Goal: Communication & Community: Answer question/provide support

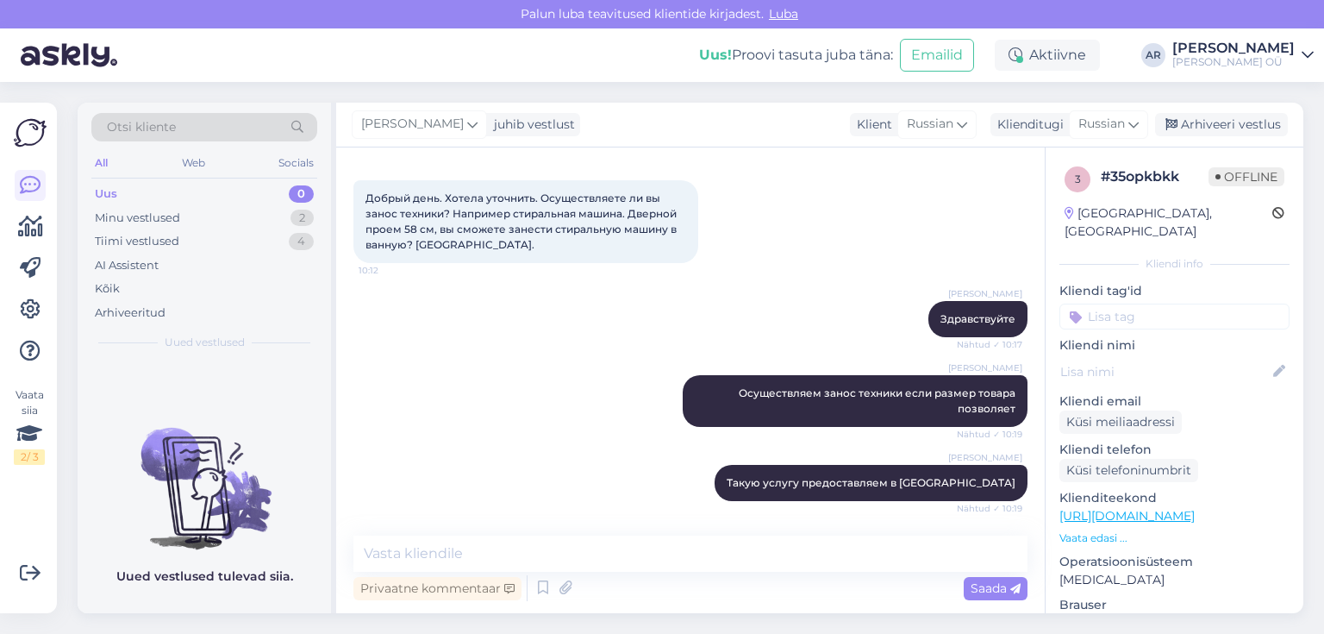
scroll to position [138, 0]
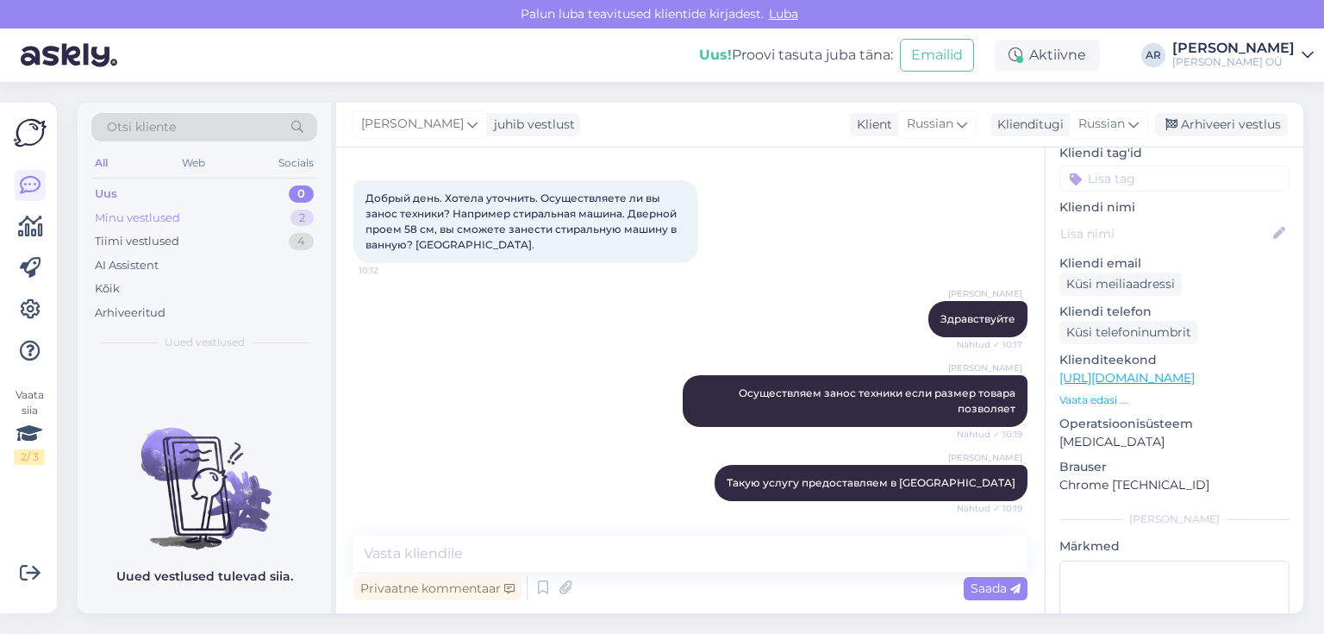
click at [213, 210] on div "Minu vestlused 2" at bounding box center [204, 218] width 226 height 24
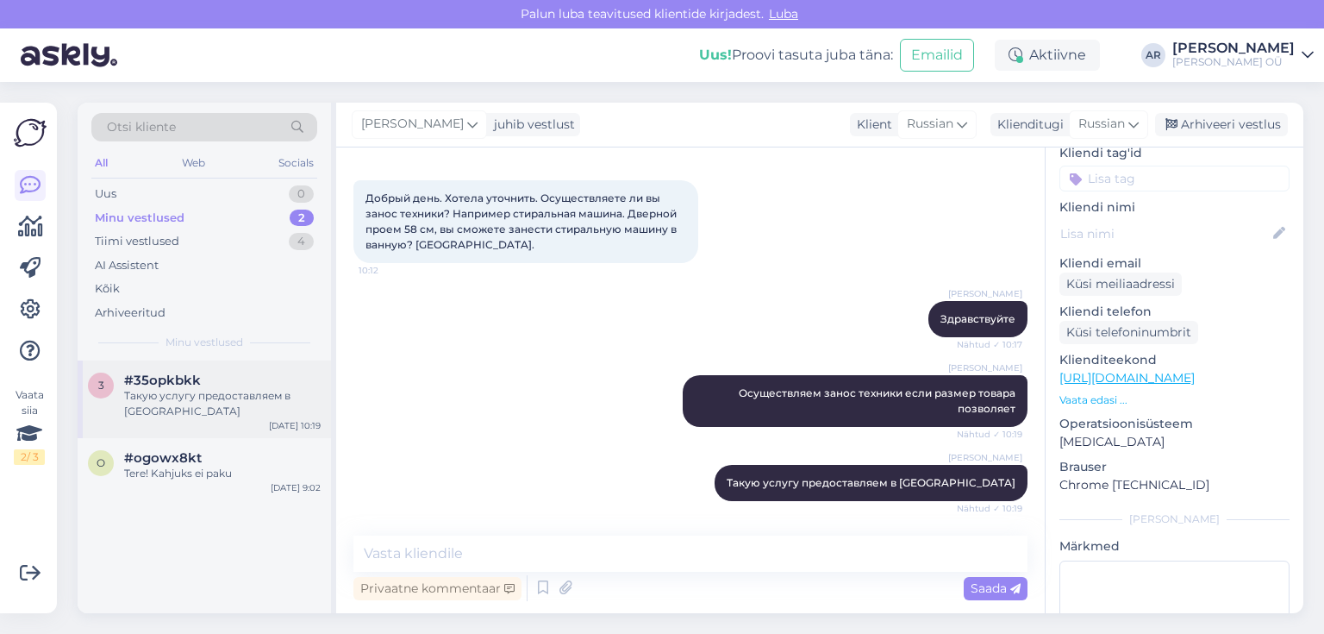
click at [255, 407] on div "Такую услугу предоставляем в [GEOGRAPHIC_DATA]" at bounding box center [222, 403] width 197 height 31
click at [238, 466] on div "Tere! Kahjuks ei paku" at bounding box center [222, 474] width 197 height 16
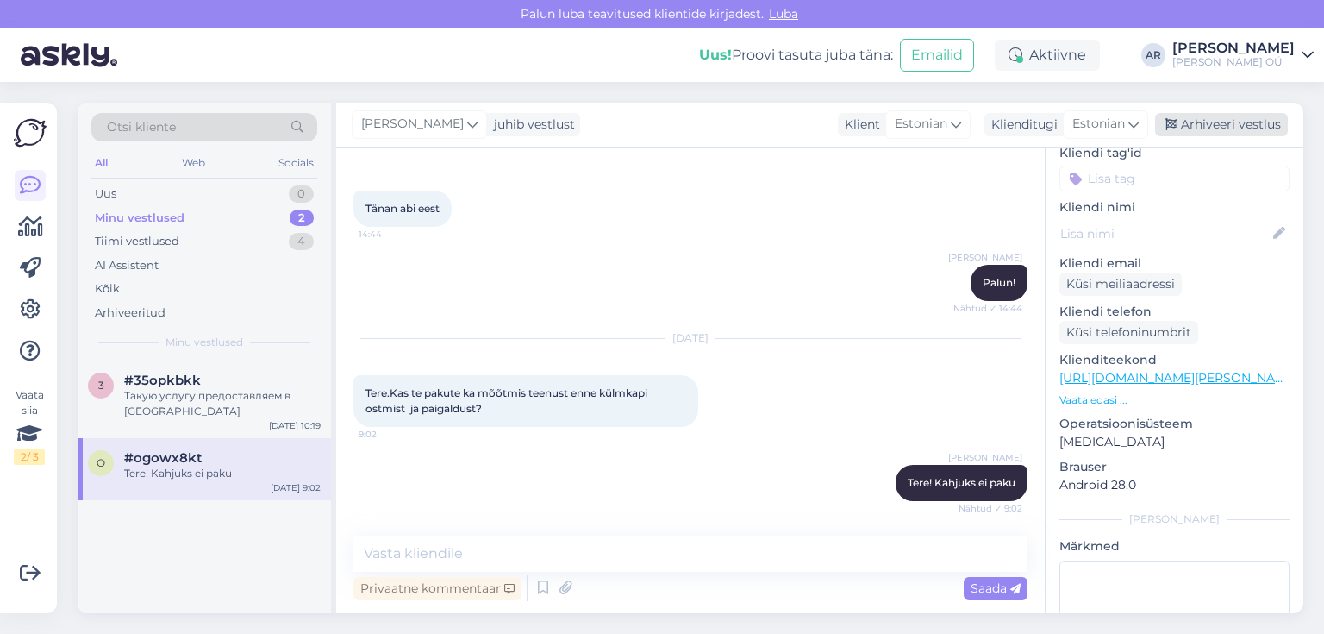
click at [1193, 124] on div "Arhiveeri vestlus" at bounding box center [1221, 124] width 133 height 23
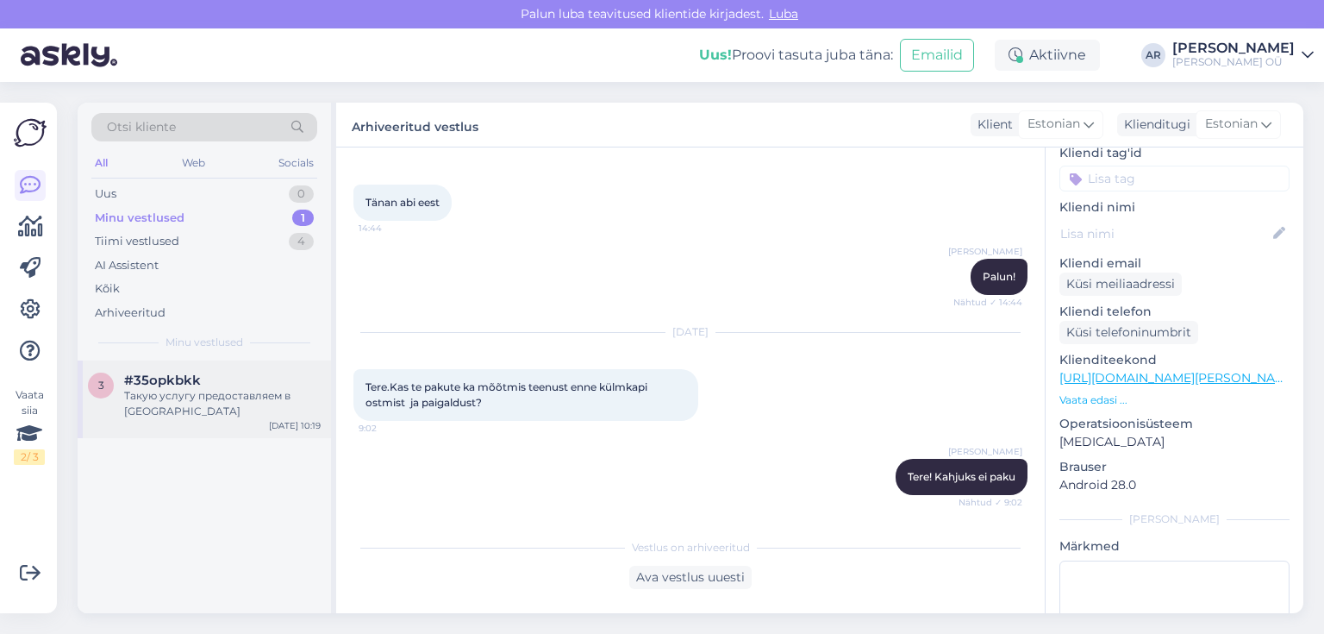
click at [231, 375] on div "#35opkbkk" at bounding box center [222, 380] width 197 height 16
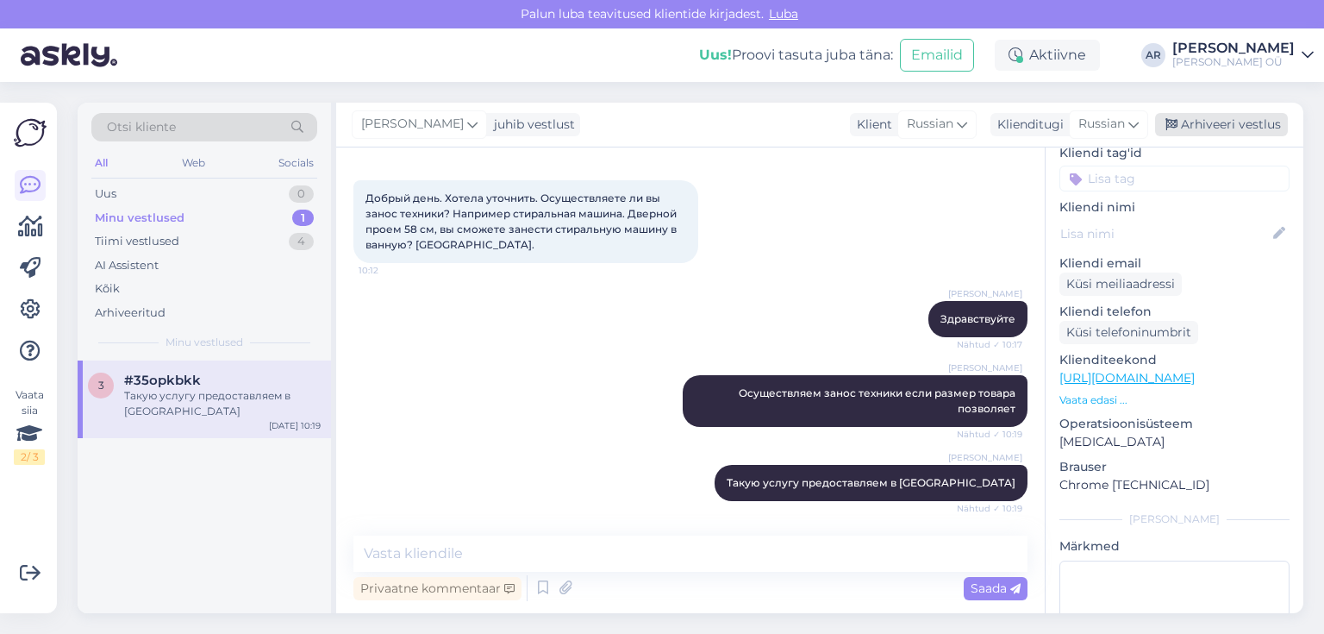
click at [1227, 123] on div "Arhiveeri vestlus" at bounding box center [1221, 124] width 133 height 23
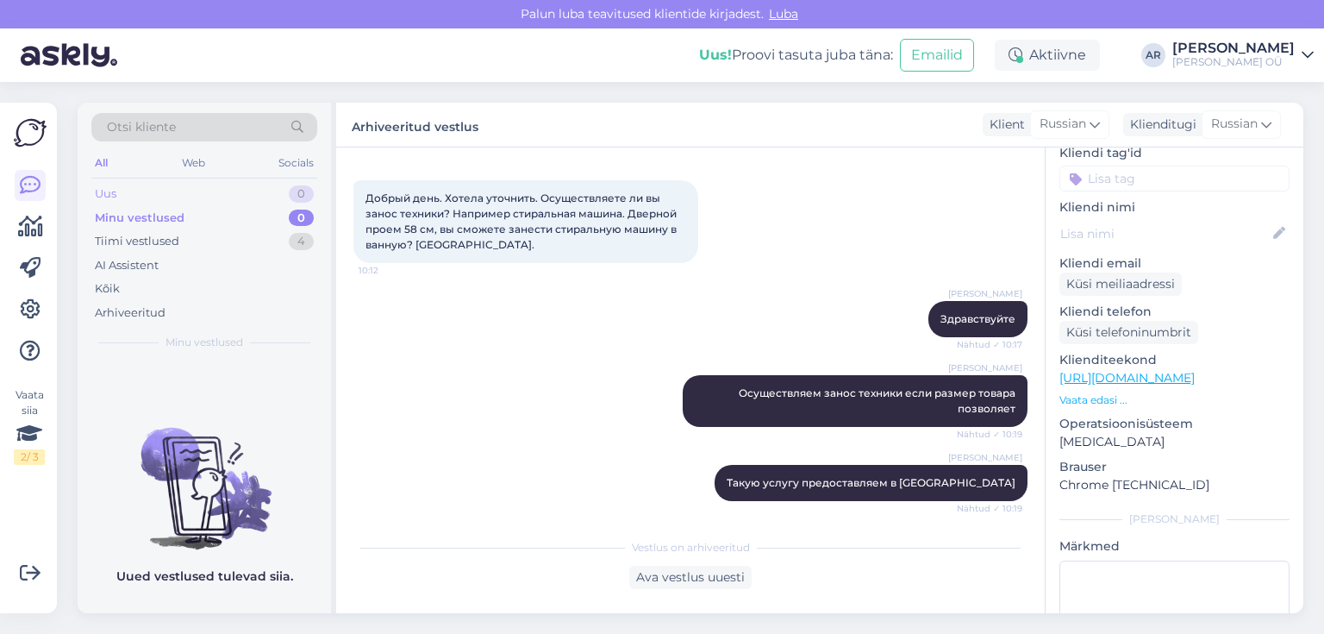
click at [185, 195] on div "Uus 0" at bounding box center [204, 194] width 226 height 24
click at [248, 231] on div "Tiimi vestlused 4" at bounding box center [204, 241] width 226 height 24
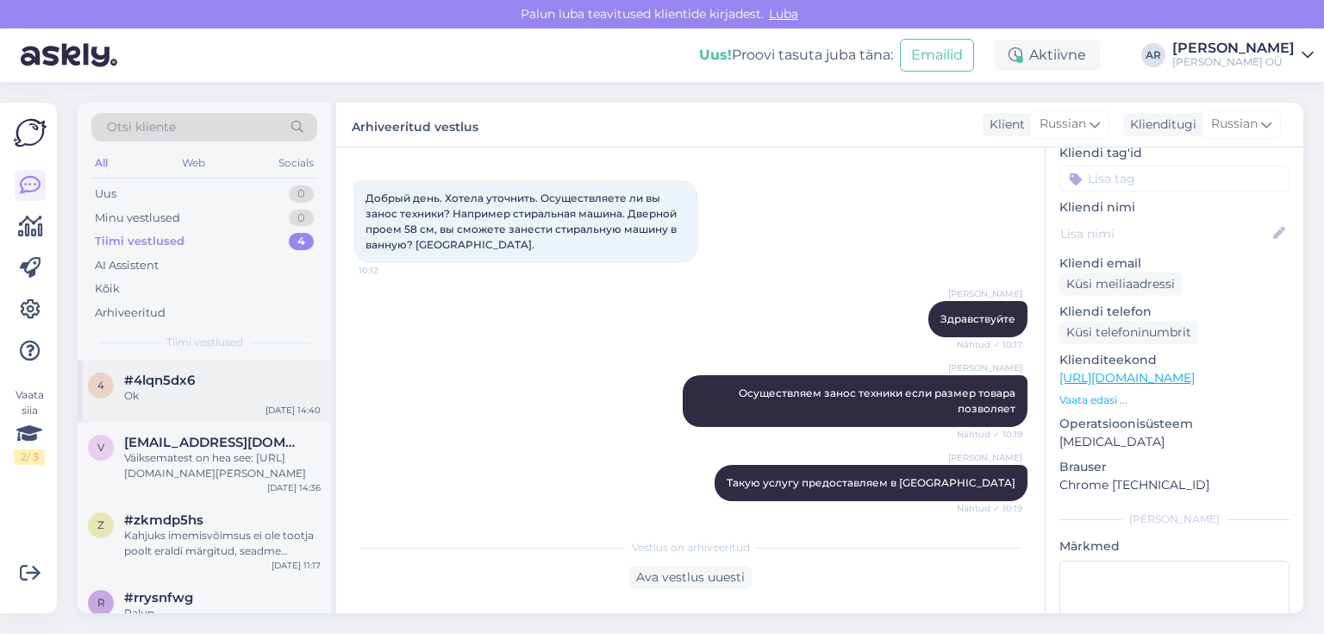
click at [219, 391] on div "Ok" at bounding box center [222, 396] width 197 height 16
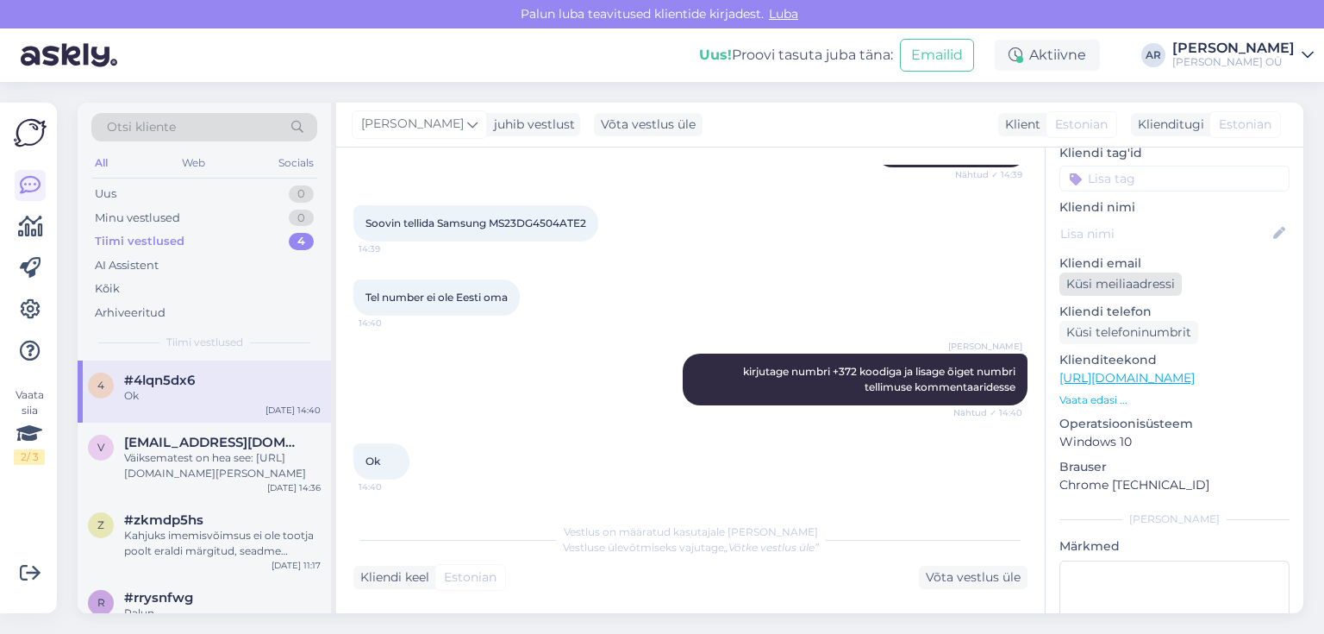
scroll to position [198, 0]
click at [167, 457] on div "Väiksematest on hea see: [URL][DOMAIN_NAME][PERSON_NAME]" at bounding box center [222, 465] width 197 height 31
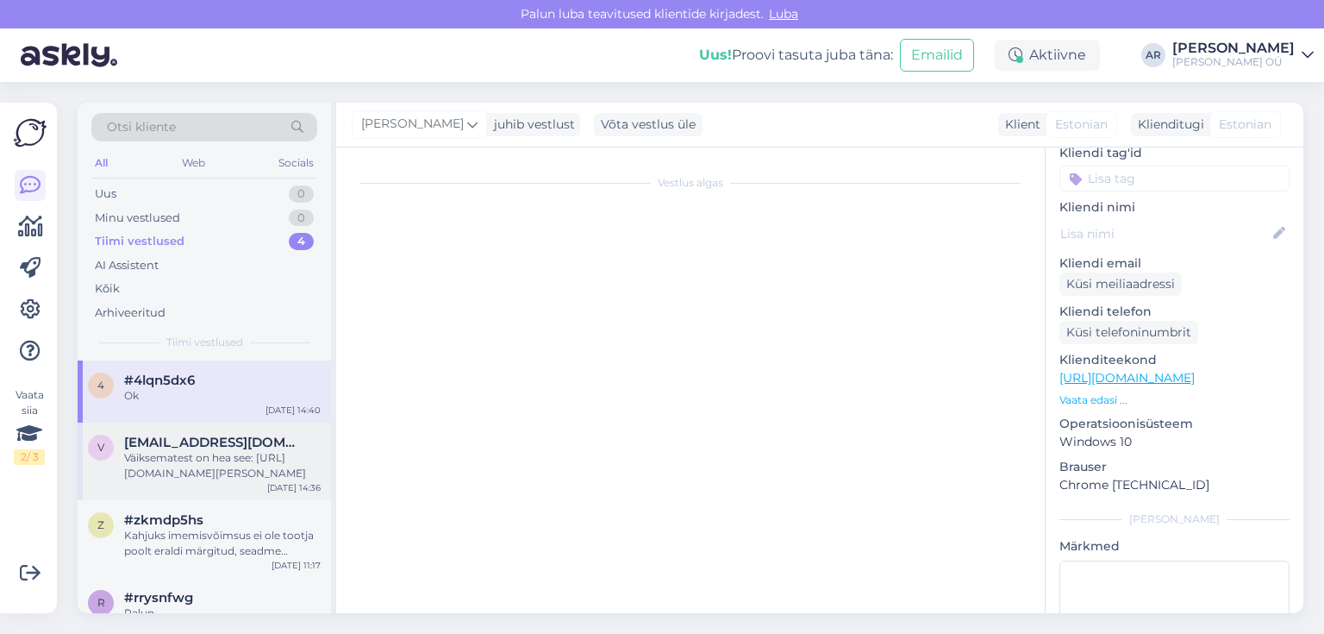
scroll to position [714, 0]
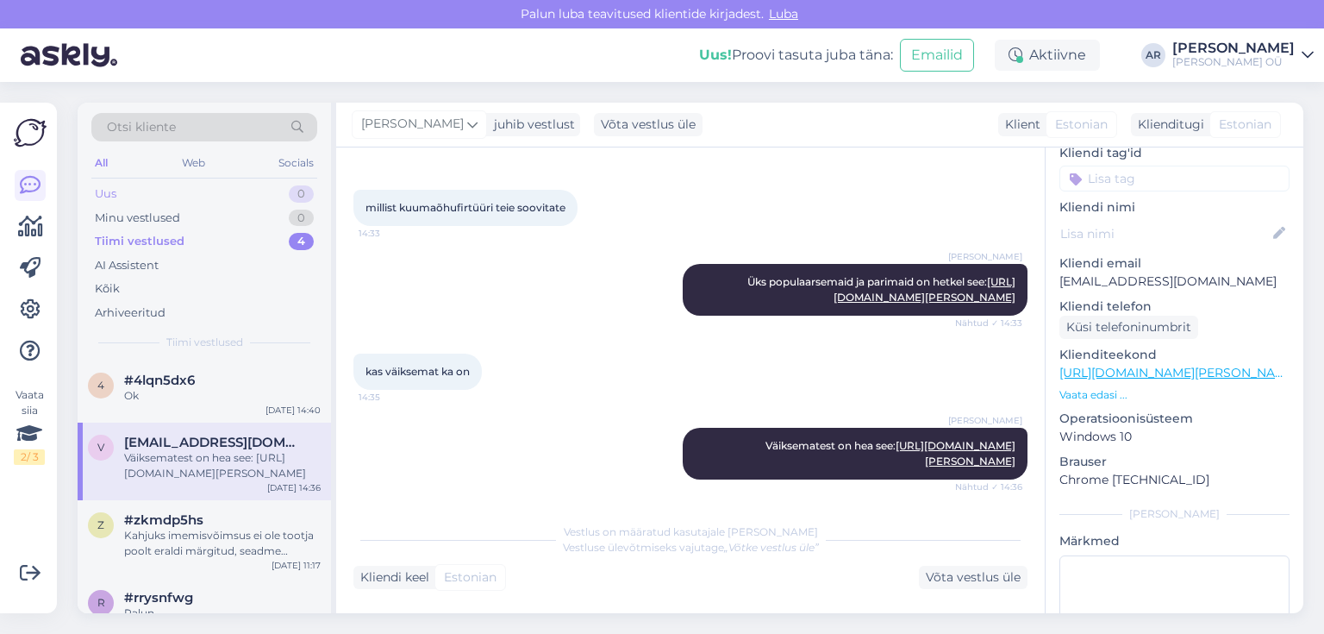
click at [254, 199] on div "Uus 0" at bounding box center [204, 194] width 226 height 24
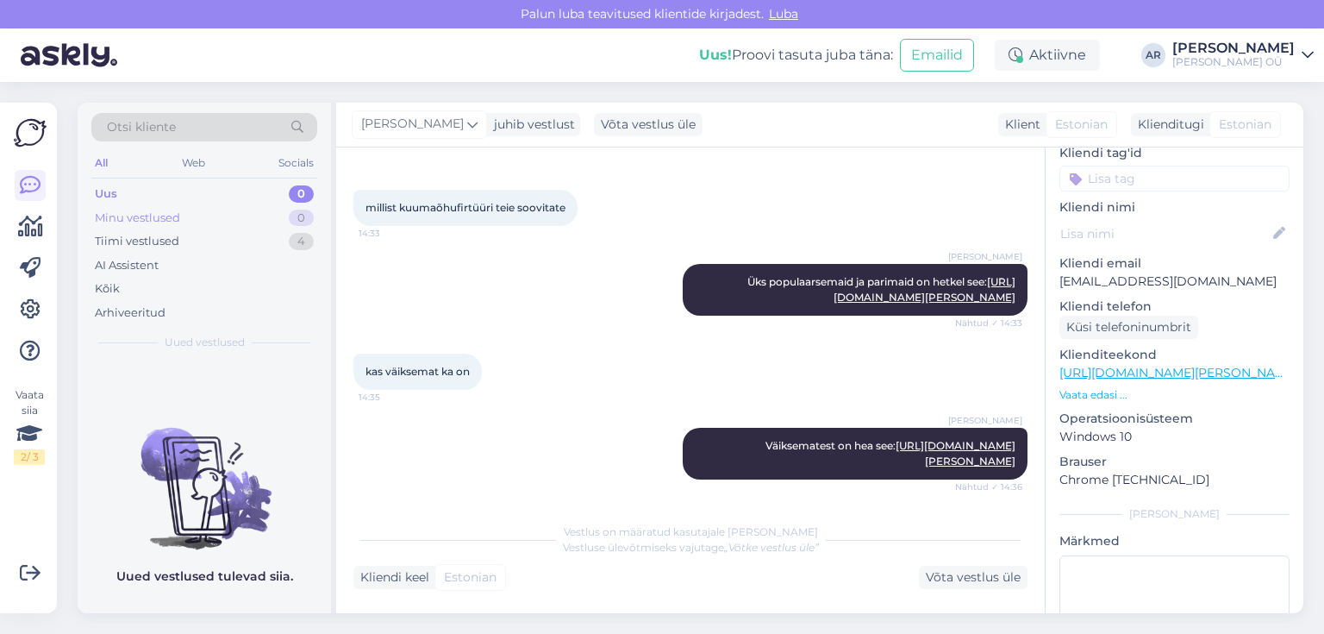
click at [248, 214] on div "Minu vestlused 0" at bounding box center [204, 218] width 226 height 24
click at [149, 191] on div "Uus 1" at bounding box center [204, 194] width 226 height 24
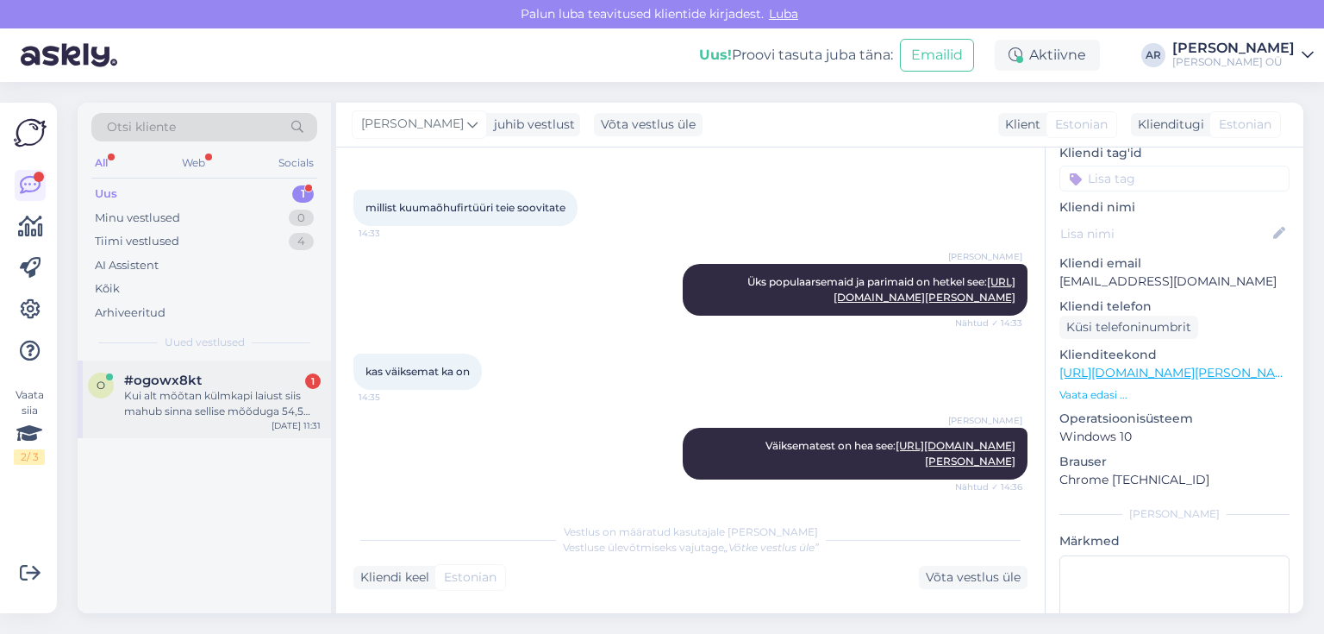
click at [202, 417] on div "Kui alt mõõtan külmkapi laiust siis mahub sinna sellise mõõduga 54,5 ,aga ukseh…" at bounding box center [222, 403] width 197 height 31
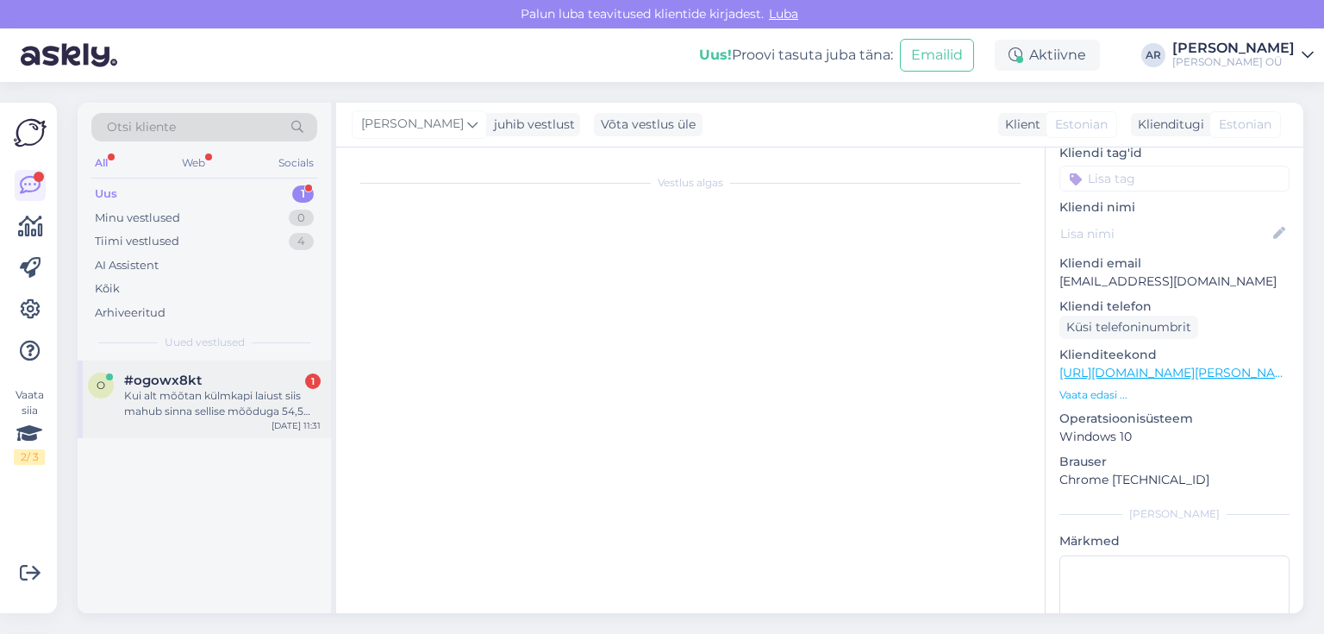
scroll to position [2087, 0]
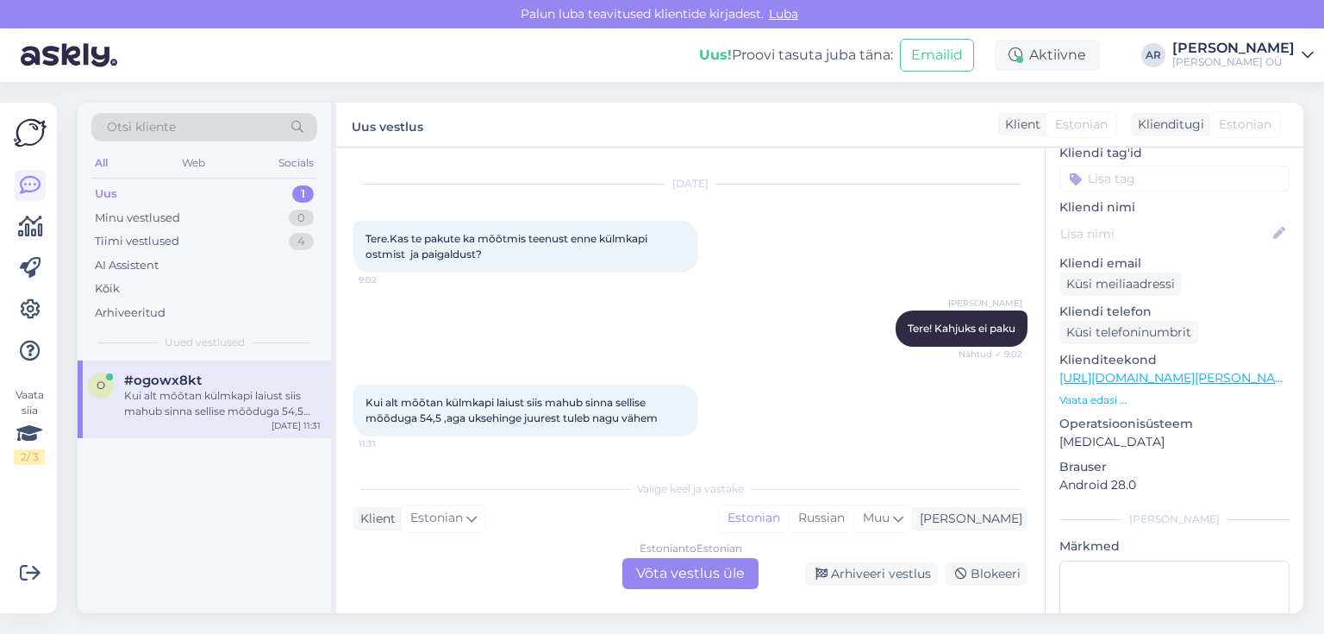
click at [699, 572] on div "Estonian to Estonian Võta vestlus üle" at bounding box center [691, 573] width 136 height 31
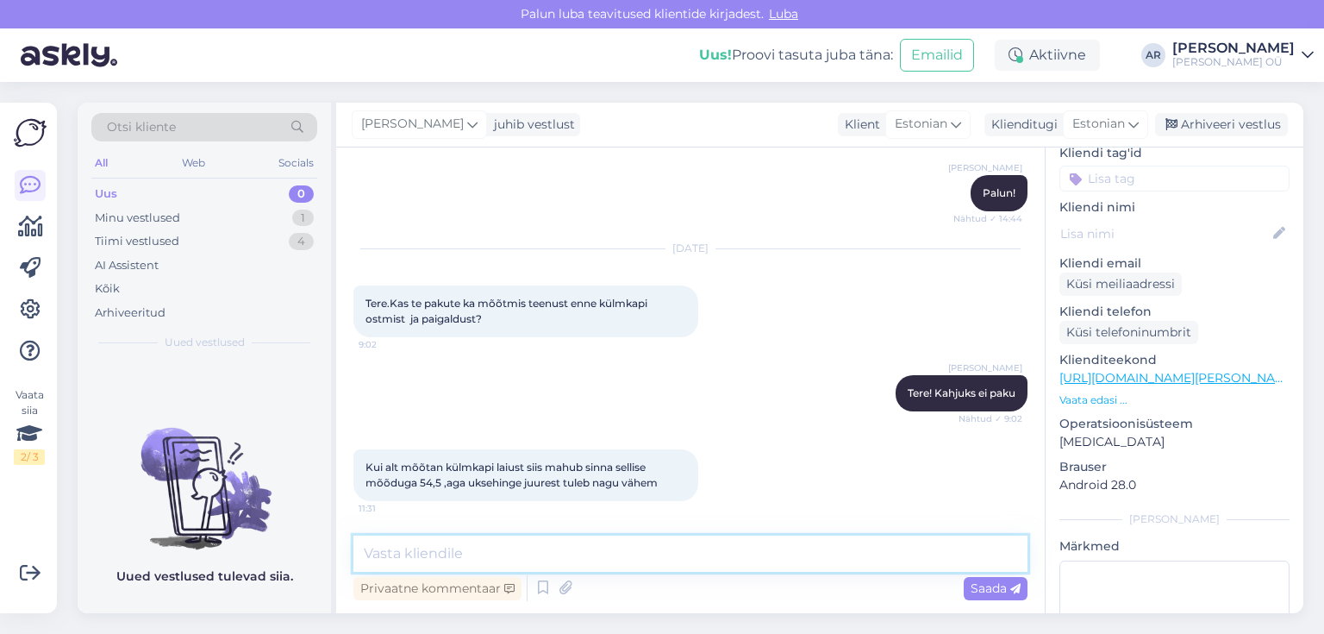
click at [635, 558] on textarea at bounding box center [691, 553] width 674 height 36
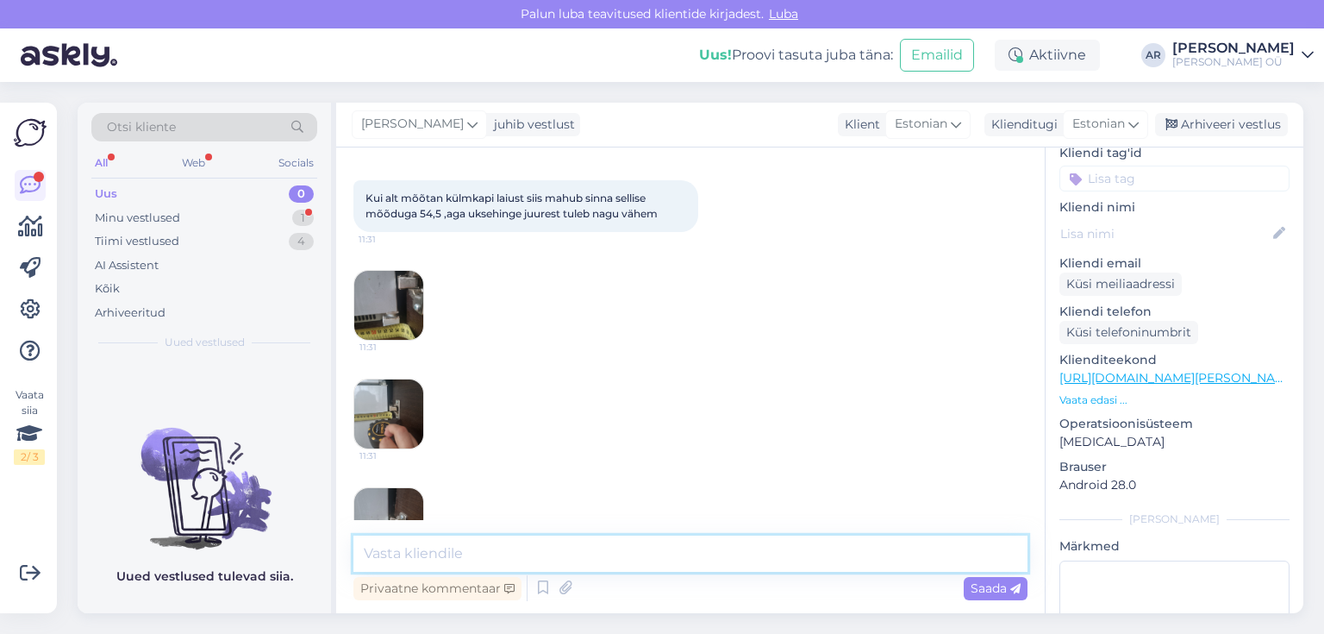
scroll to position [2347, 0]
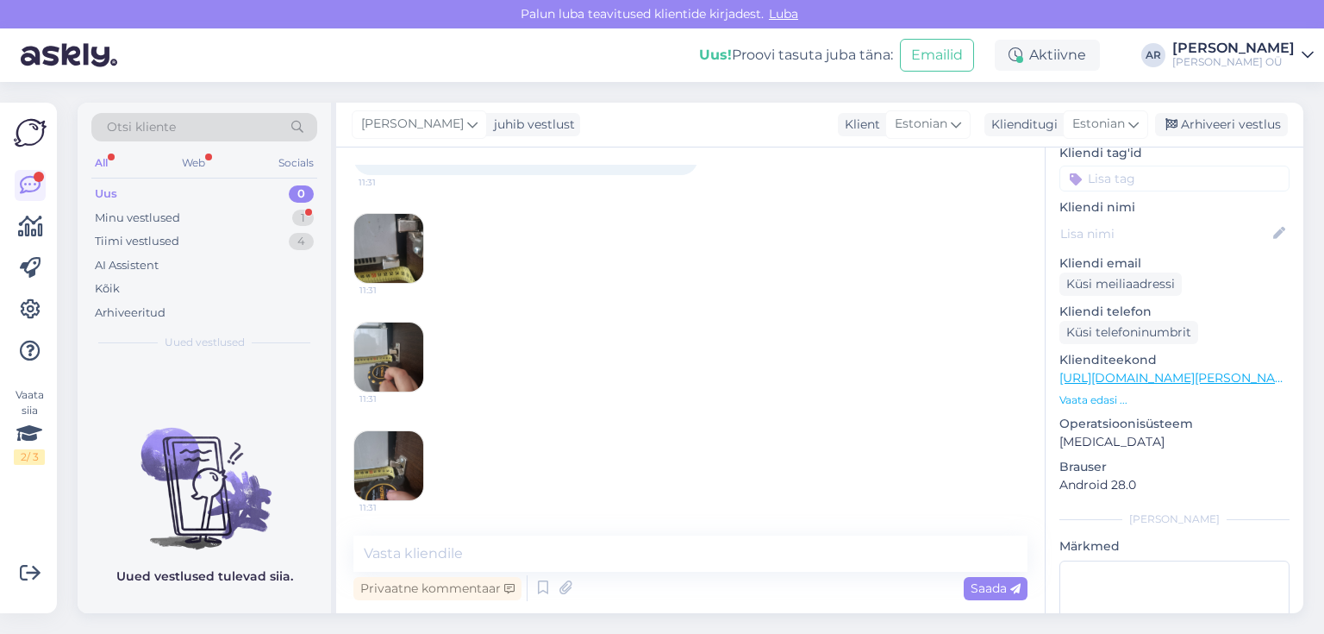
click at [380, 375] on img at bounding box center [388, 356] width 69 height 69
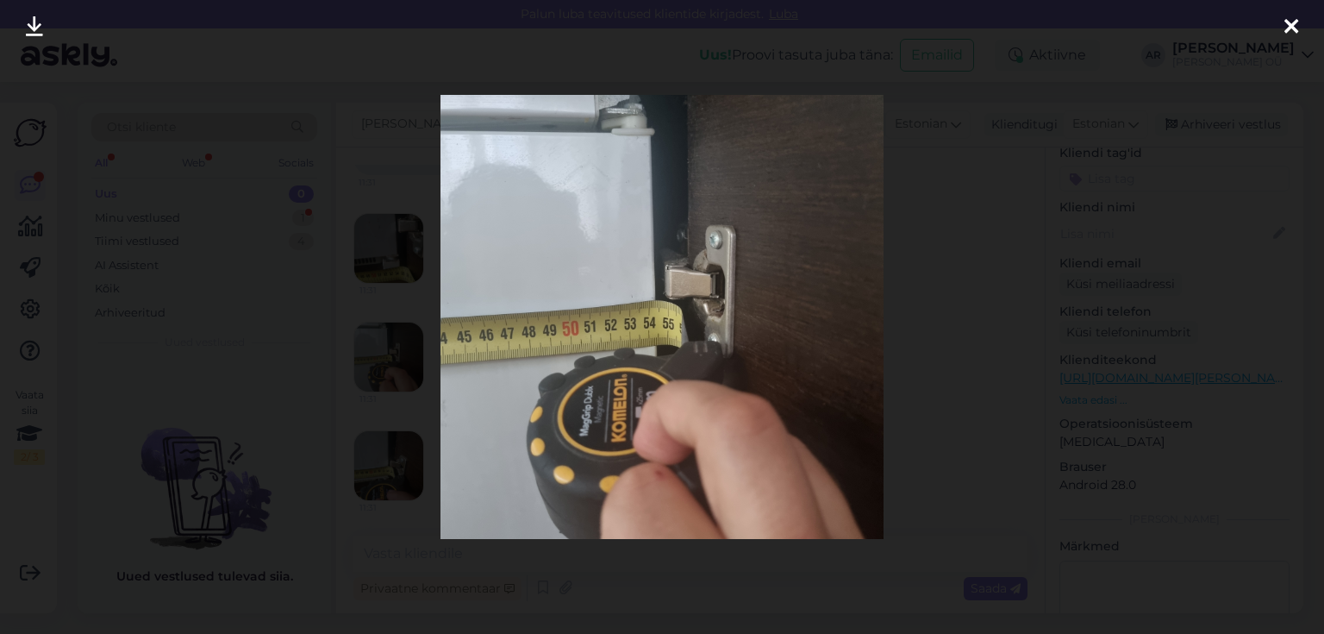
click at [918, 279] on div at bounding box center [662, 317] width 1324 height 634
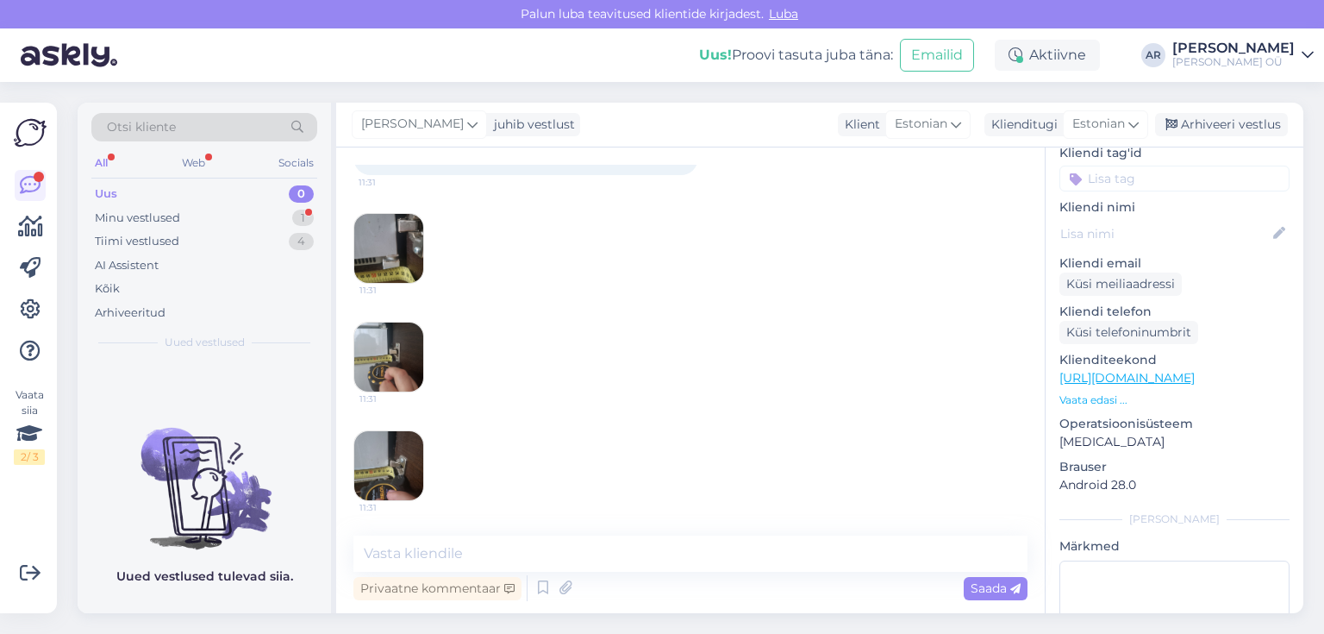
click at [405, 479] on img at bounding box center [388, 465] width 69 height 69
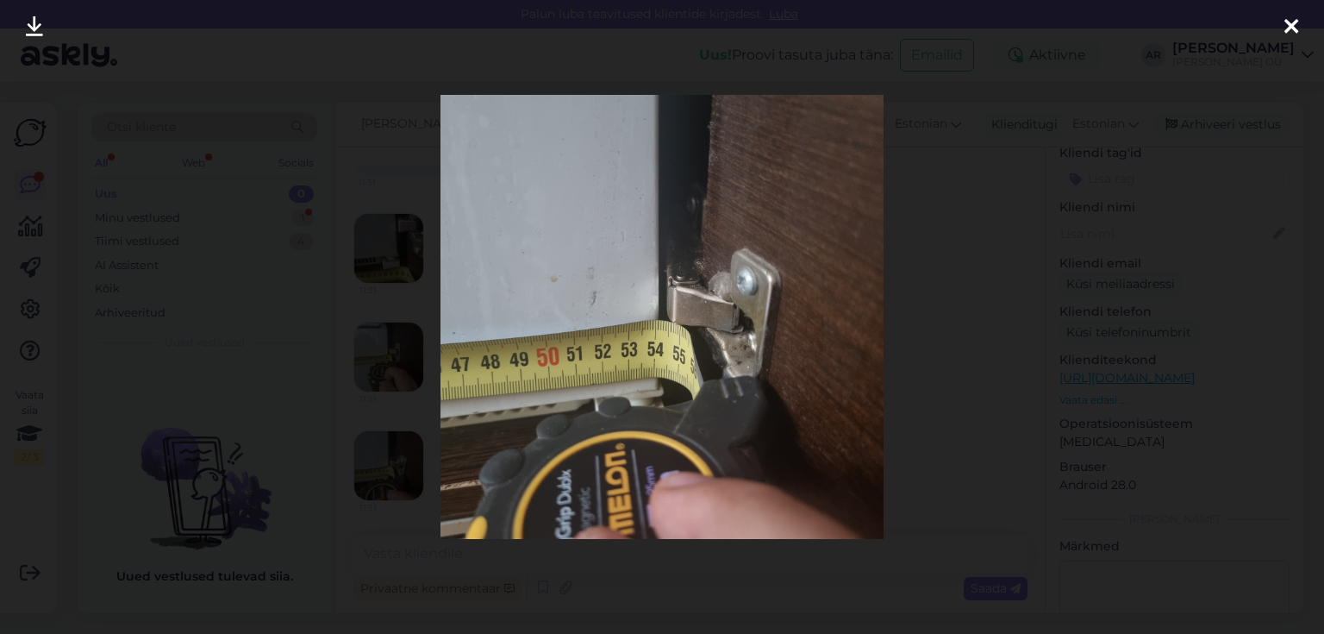
click at [996, 339] on div at bounding box center [662, 317] width 1324 height 634
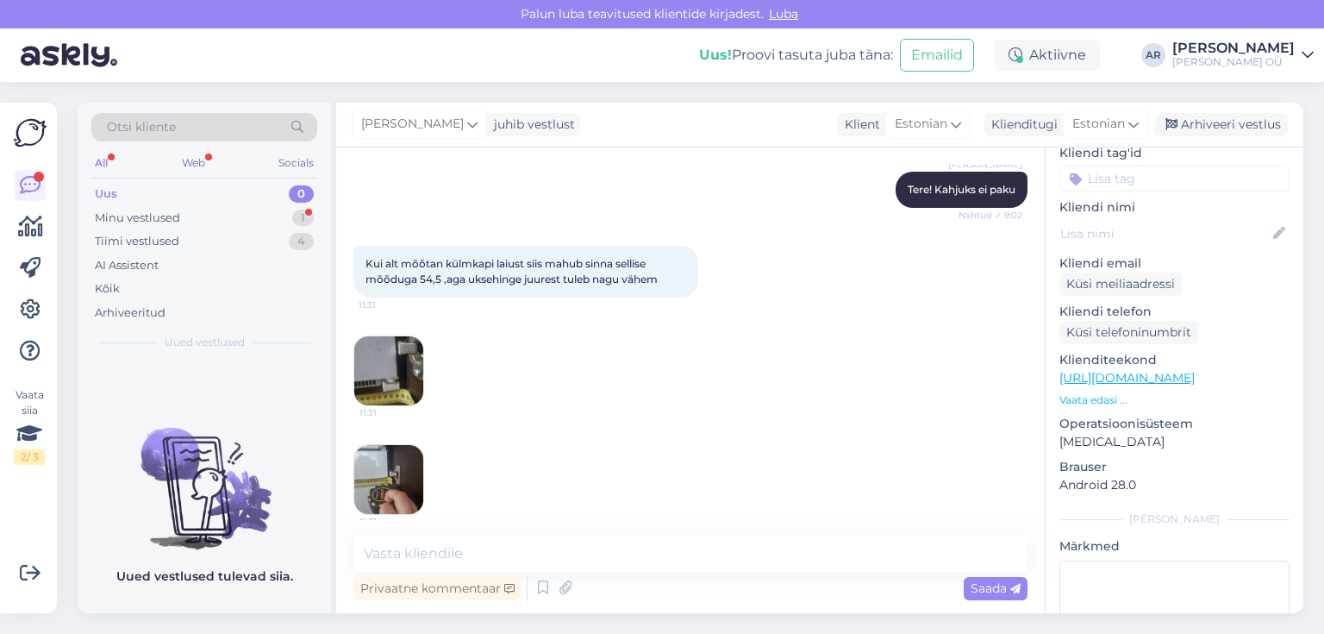
scroll to position [2209, 0]
click at [376, 377] on img at bounding box center [388, 372] width 69 height 69
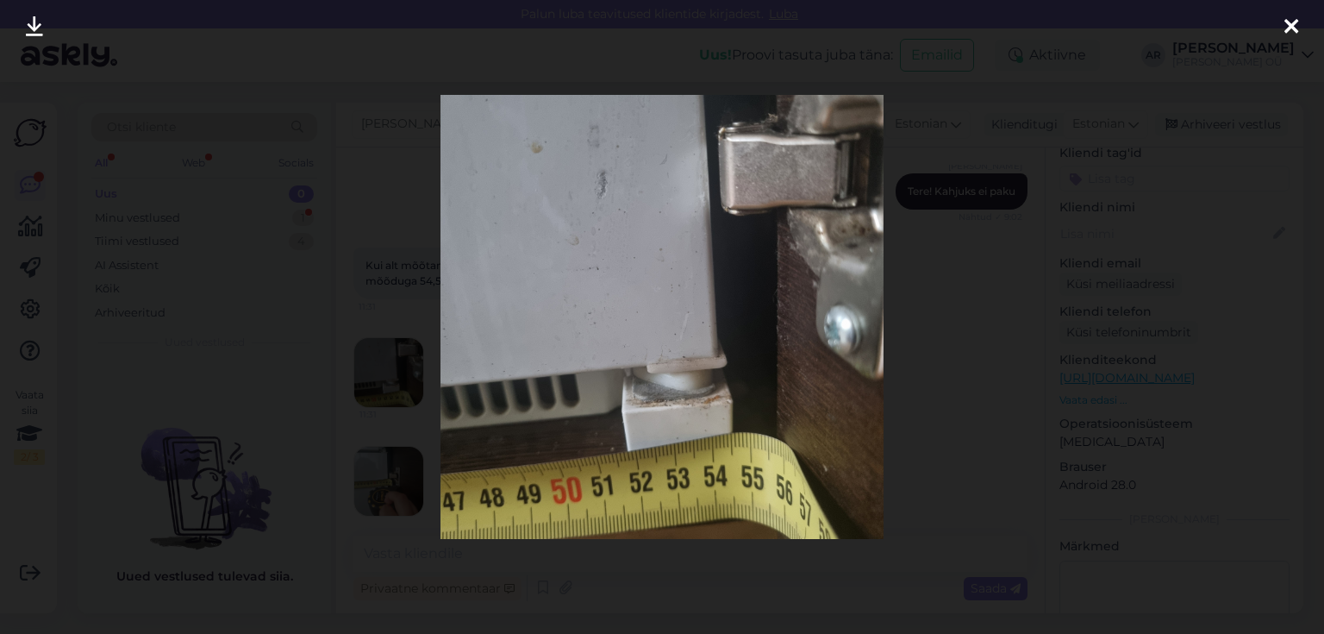
click at [935, 337] on div at bounding box center [662, 317] width 1324 height 634
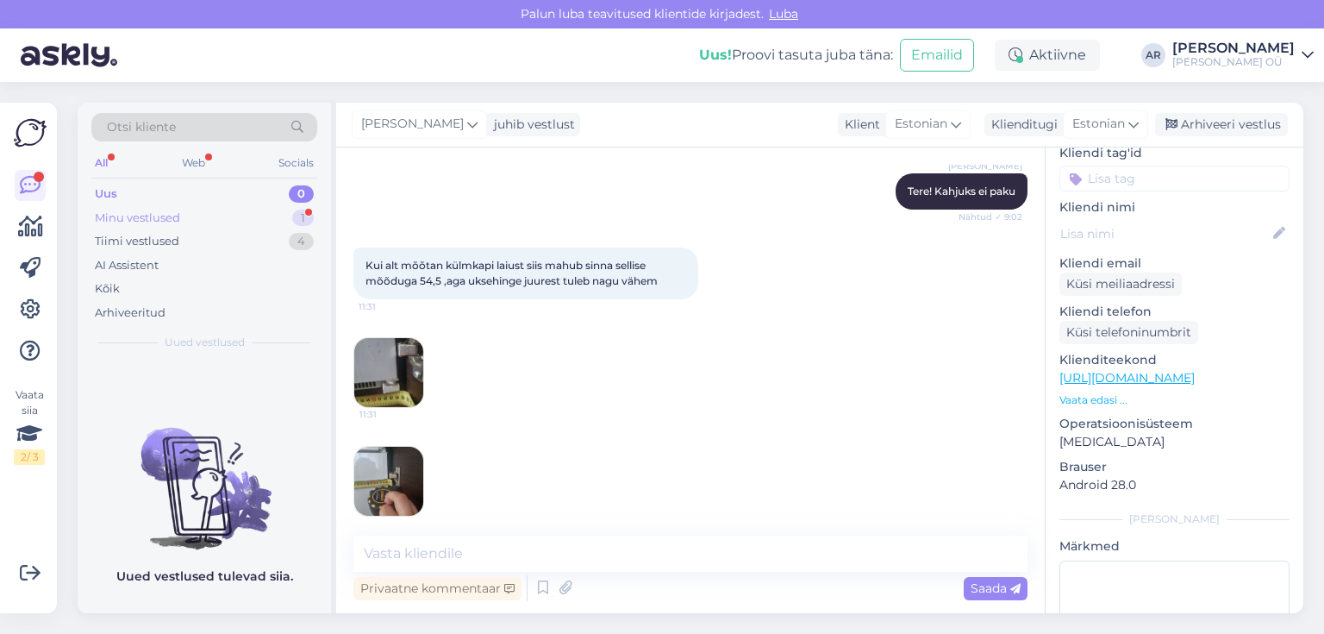
click at [241, 223] on div "Minu vestlused 1" at bounding box center [204, 218] width 226 height 24
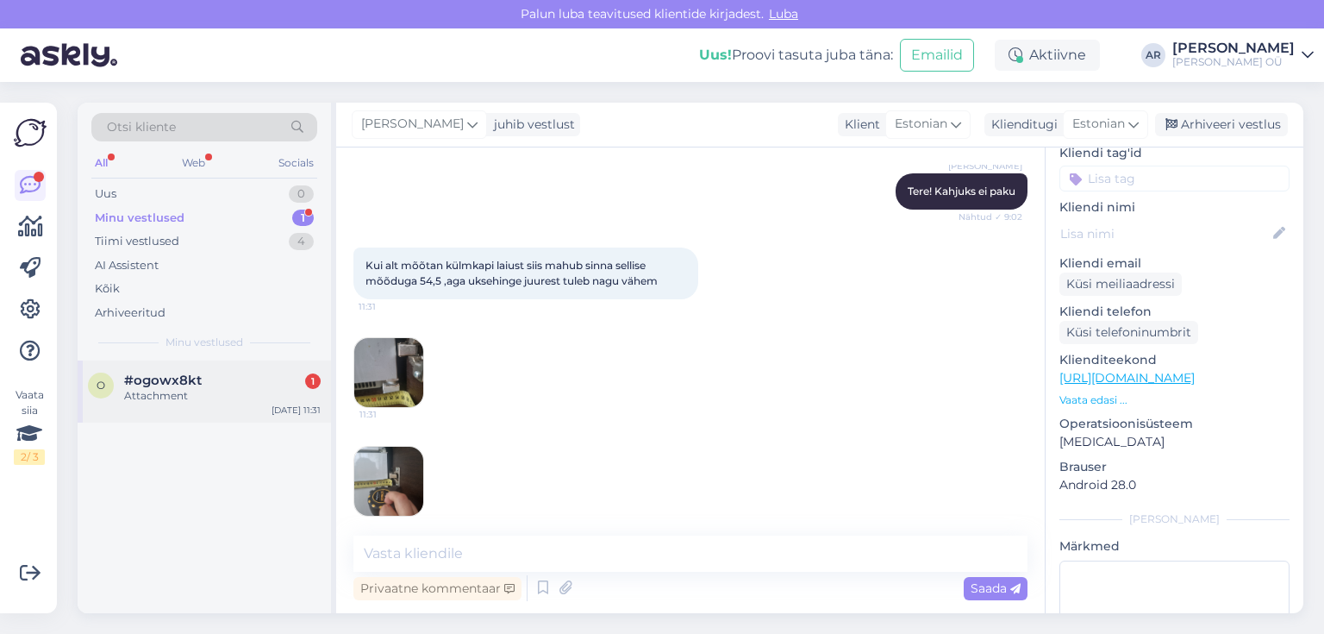
click at [214, 407] on div "o #ogowx8kt 1 Attachment [DATE] 11:31" at bounding box center [205, 391] width 254 height 62
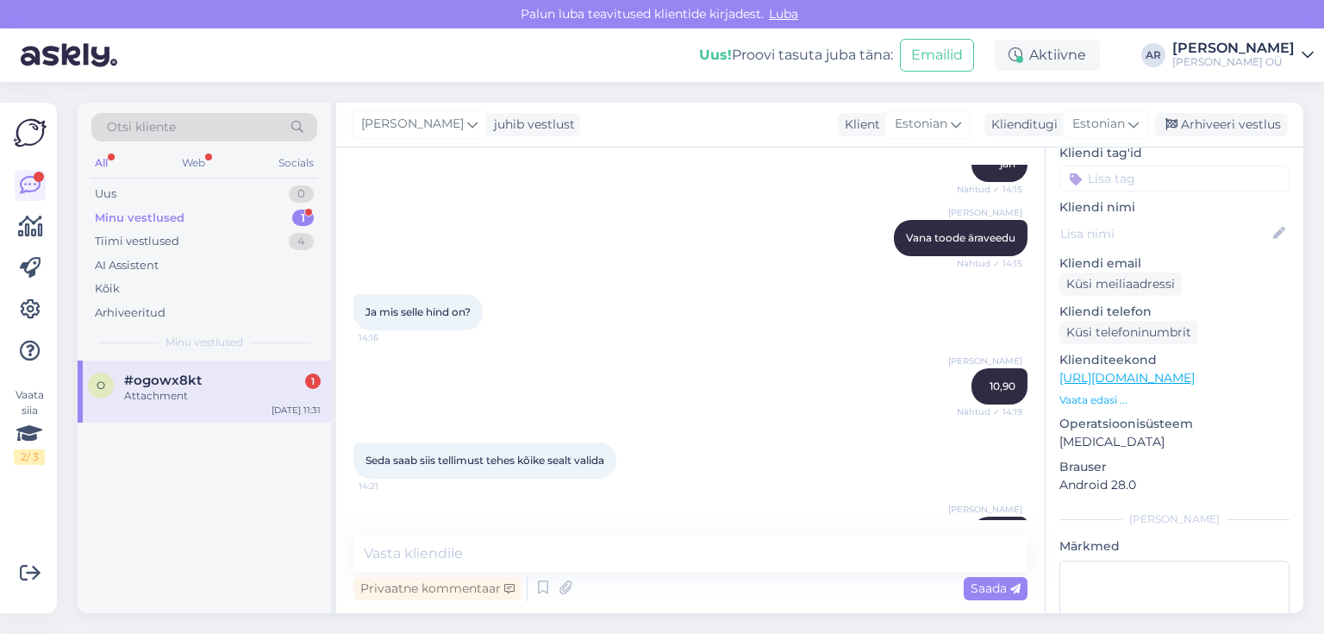
scroll to position [2022, 0]
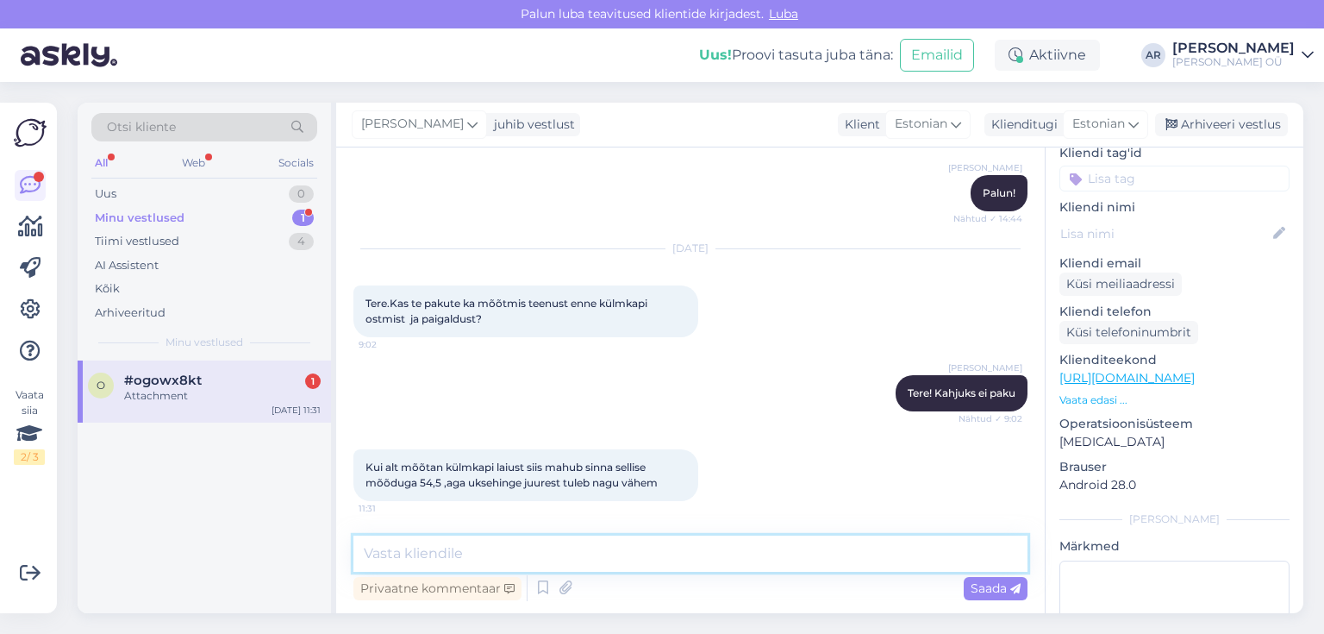
click at [493, 548] on textarea at bounding box center [691, 553] width 674 height 36
click at [232, 405] on div "o #ogowx8kt 1 Attachment [DATE] 11:31" at bounding box center [205, 391] width 254 height 62
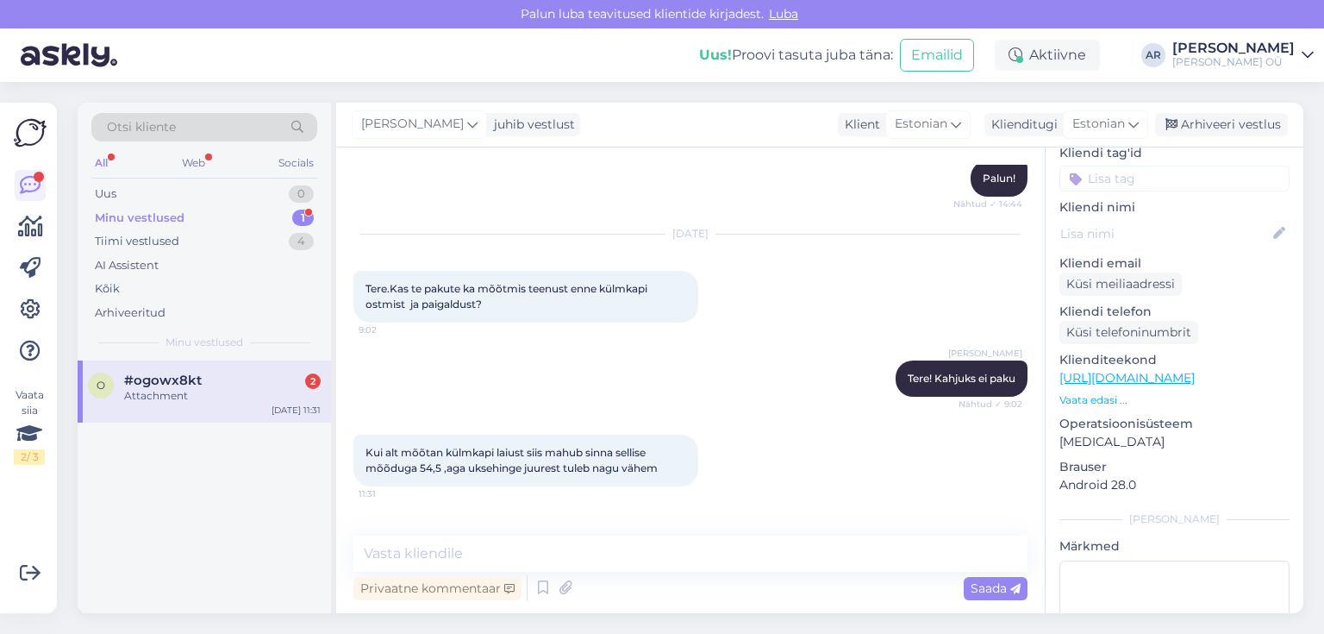
scroll to position [2348, 0]
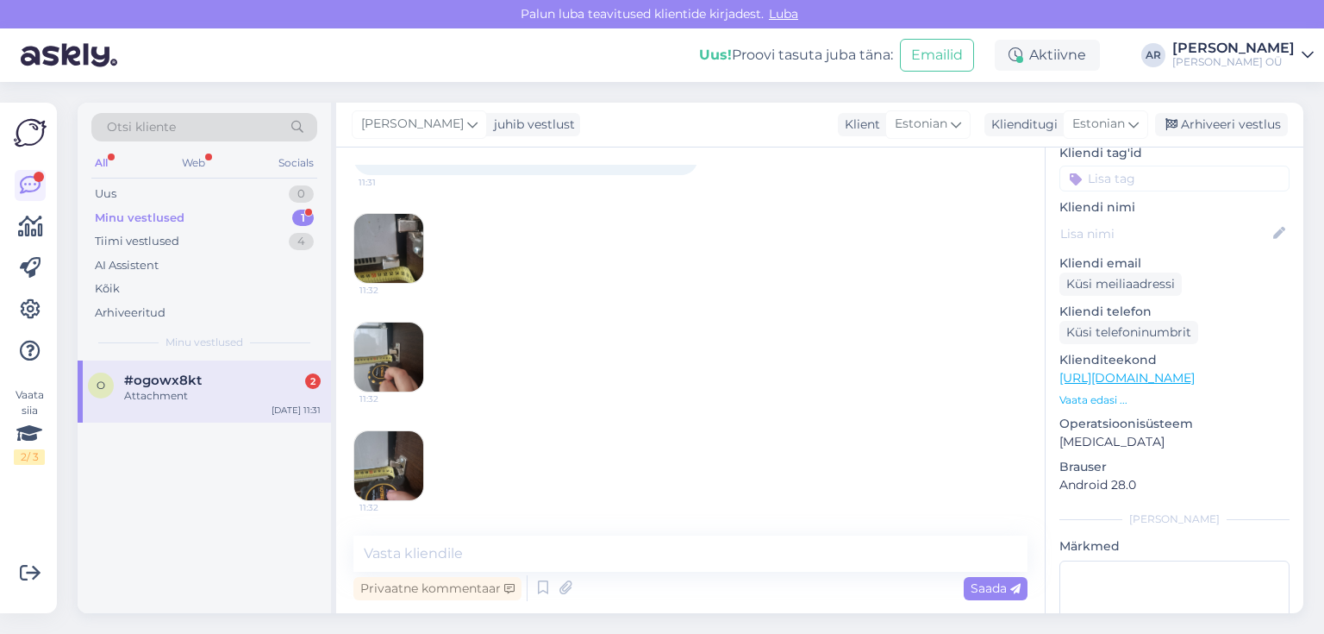
click at [399, 473] on img at bounding box center [388, 465] width 69 height 69
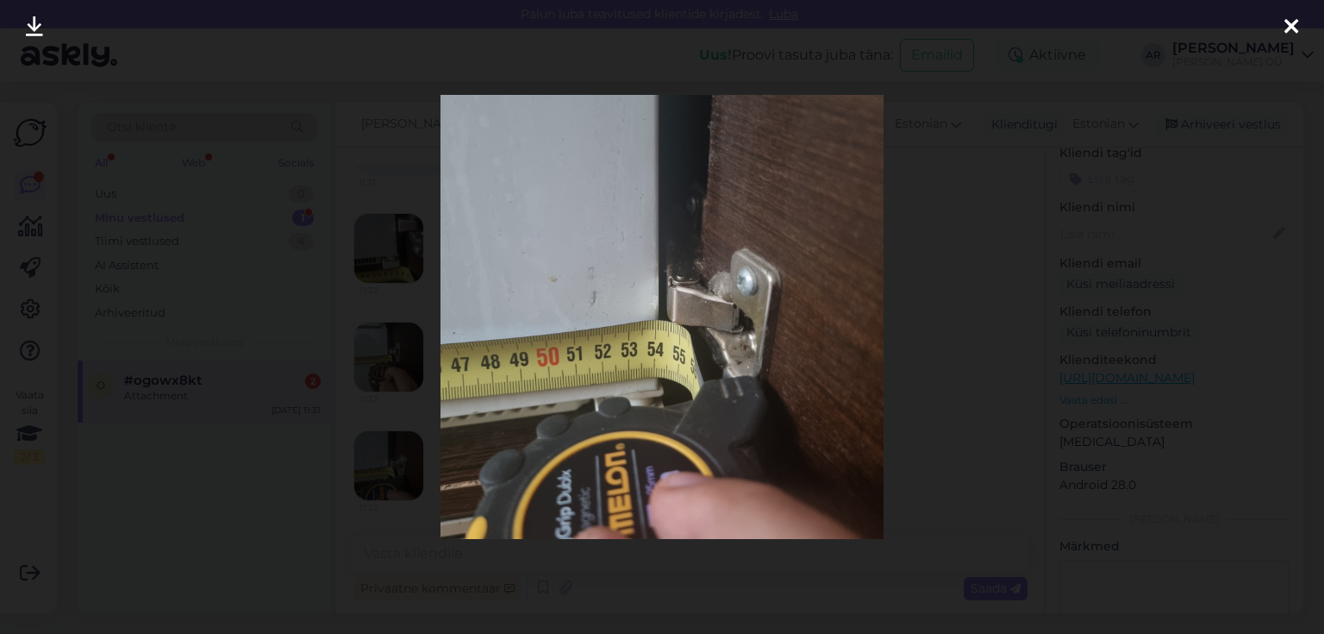
click at [892, 262] on div at bounding box center [662, 317] width 1324 height 634
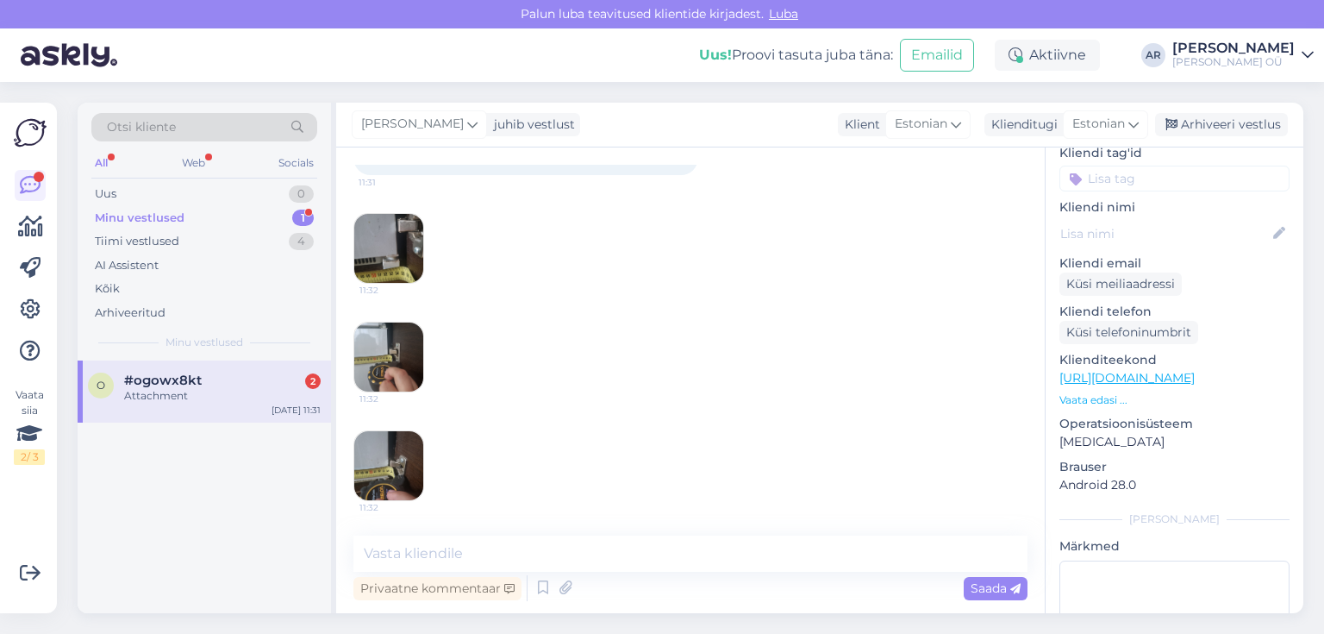
scroll to position [2347, 0]
click at [503, 555] on textarea at bounding box center [691, 553] width 674 height 36
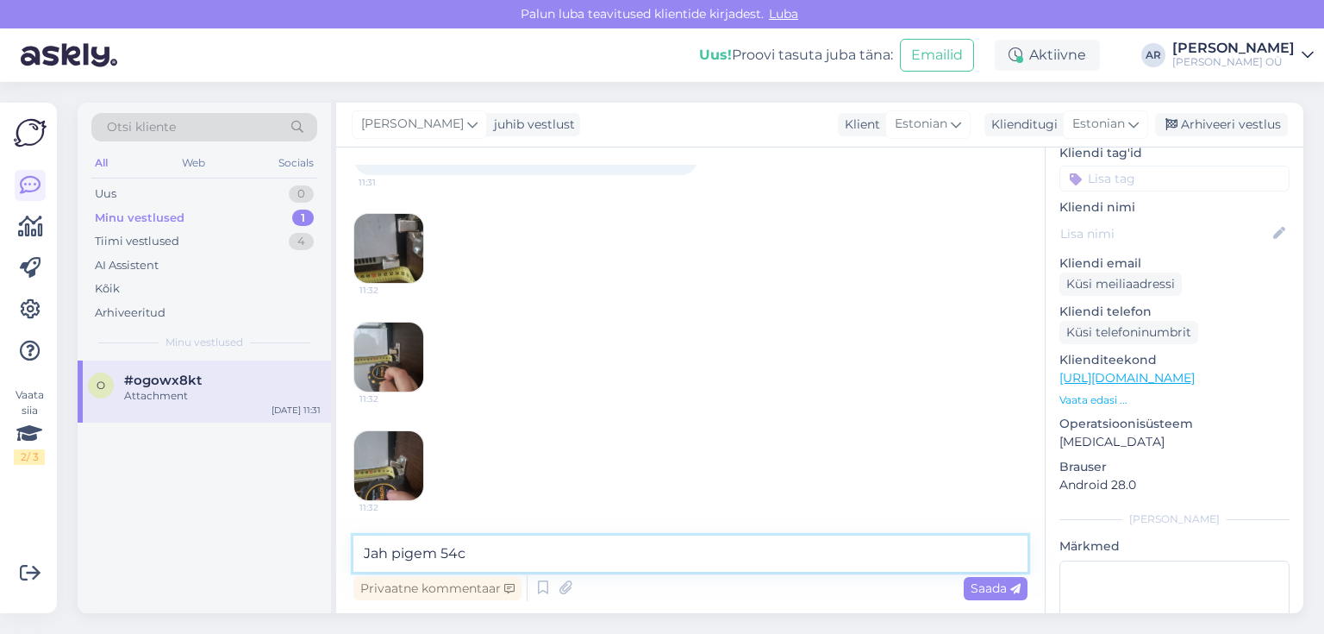
type textarea "Jah pigem 54cm"
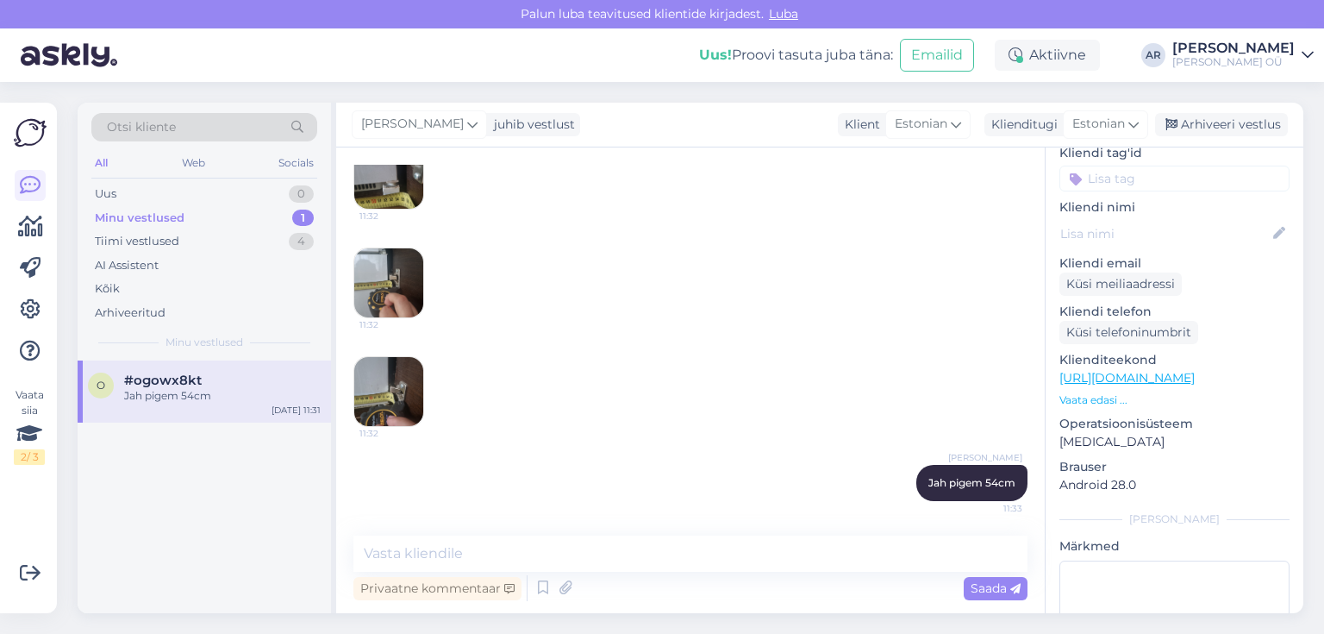
click at [400, 400] on img at bounding box center [388, 391] width 69 height 69
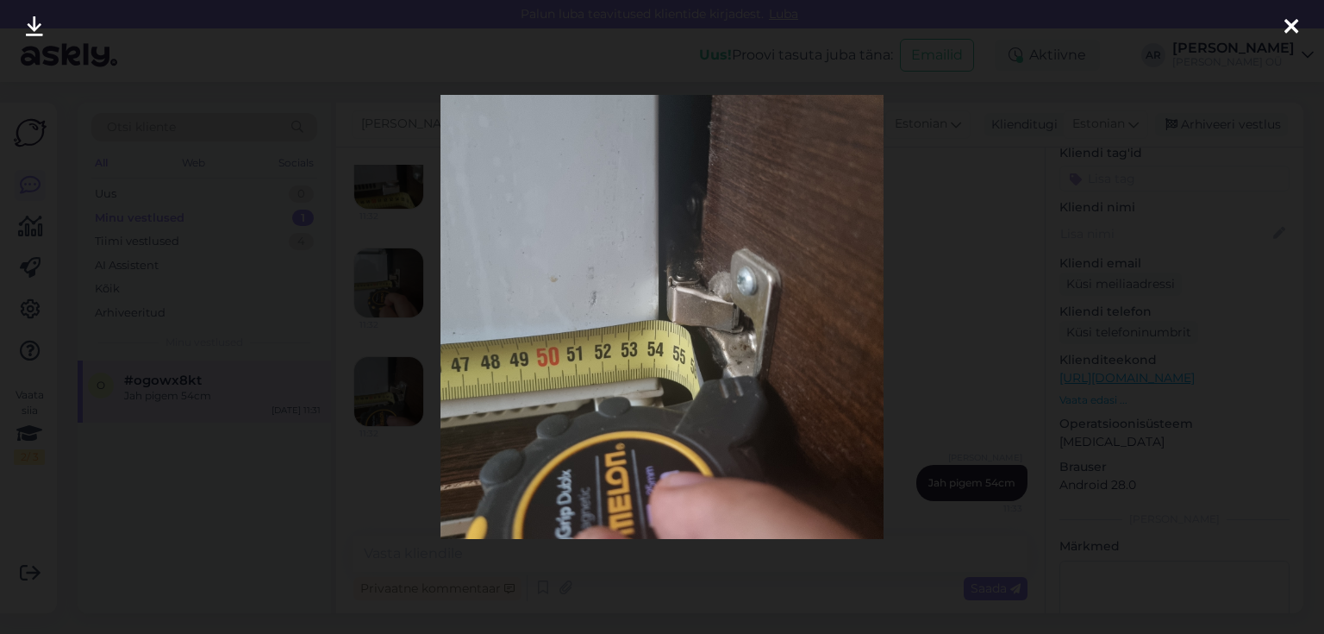
click at [1048, 307] on div at bounding box center [662, 317] width 1324 height 634
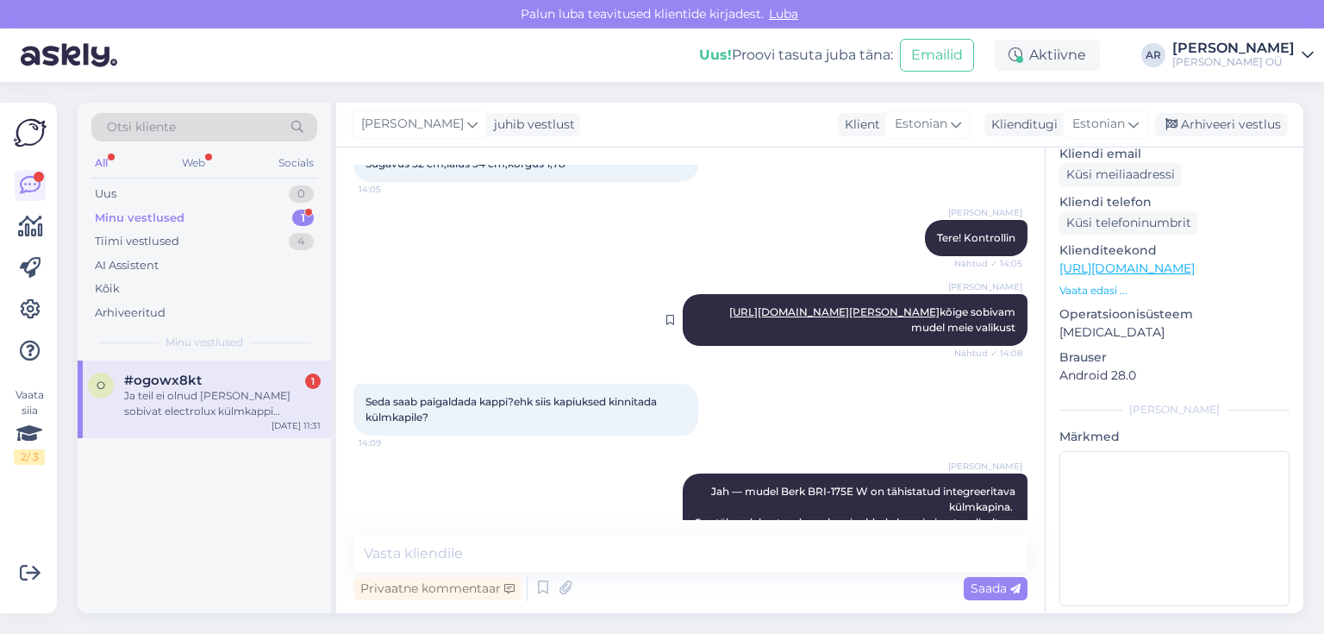
scroll to position [0, 0]
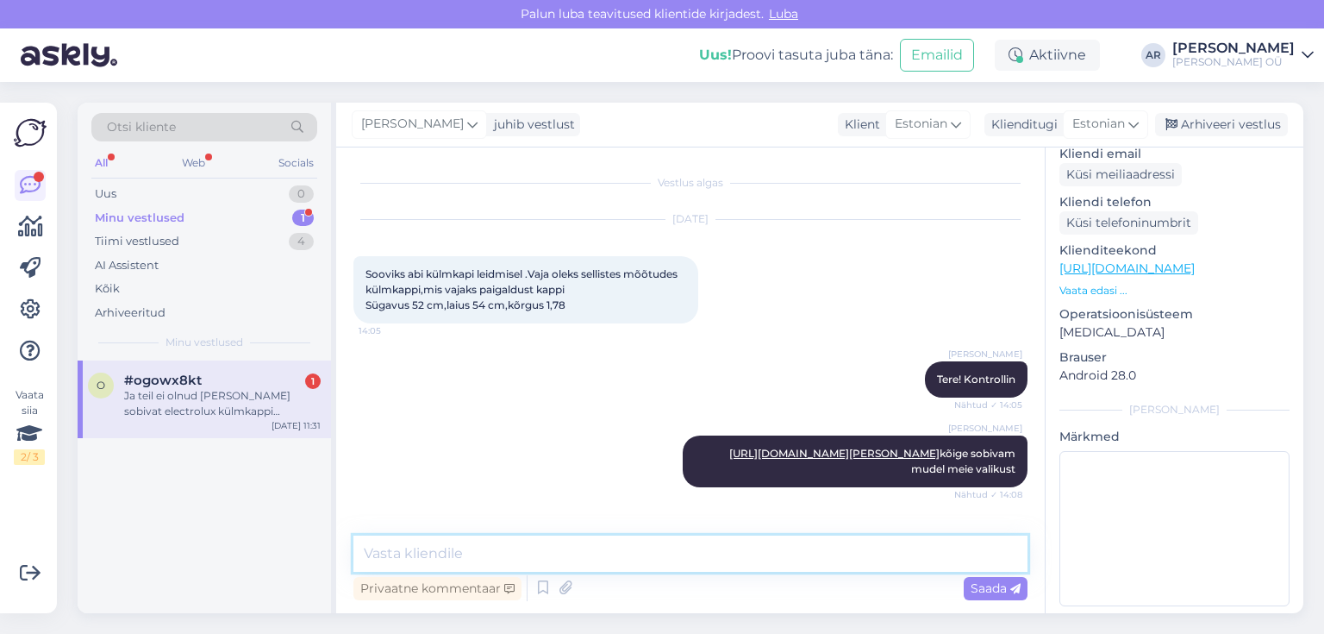
click at [462, 562] on textarea at bounding box center [691, 553] width 674 height 36
type textarea "k"
type textarea "Kahjuks ei ole"
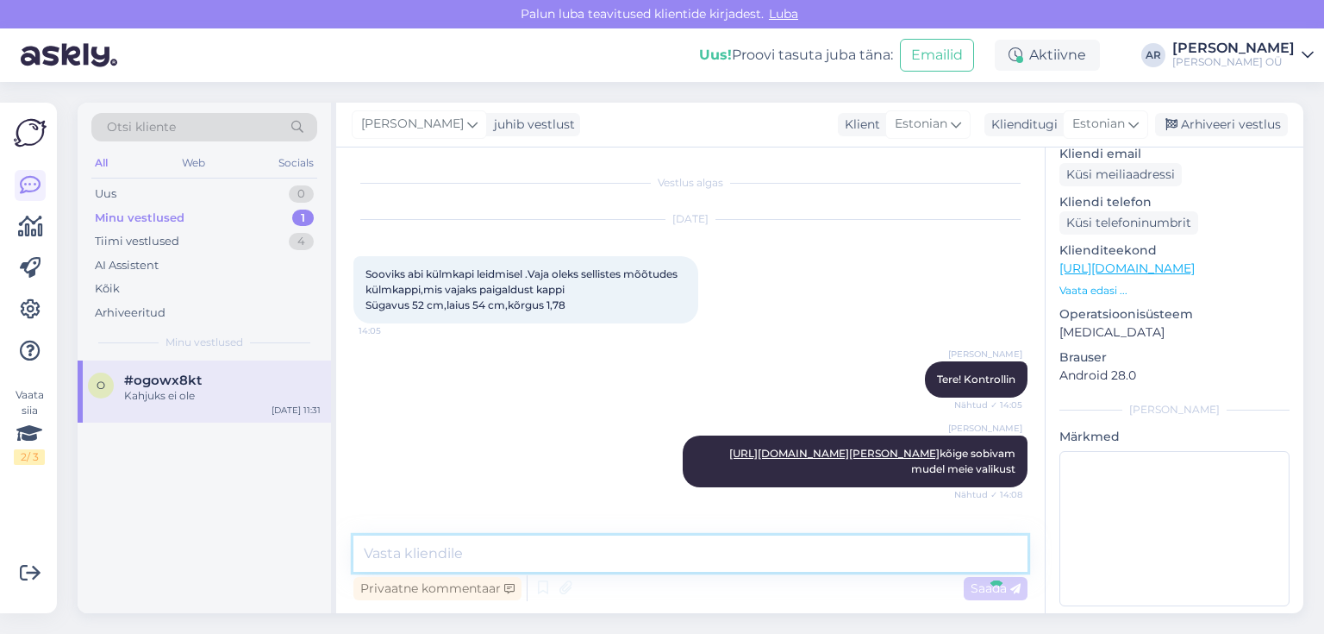
scroll to position [2586, 0]
